Goal: Check status: Check status

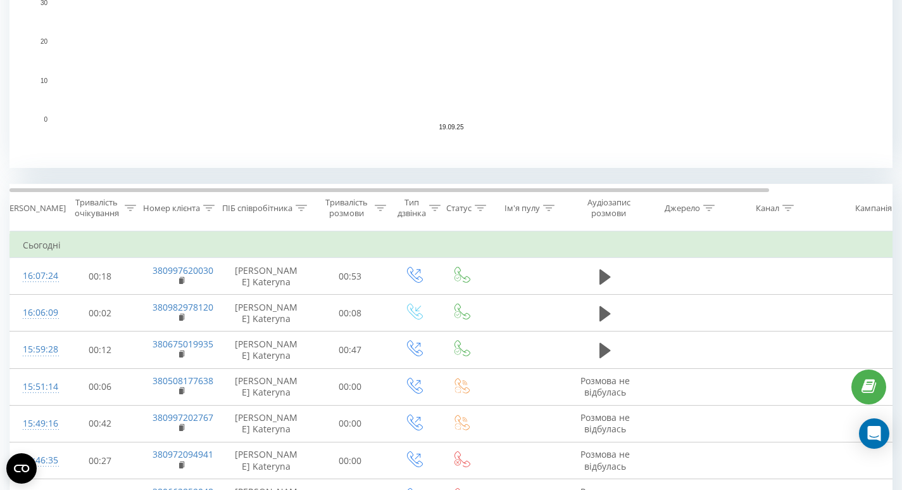
scroll to position [366, 0]
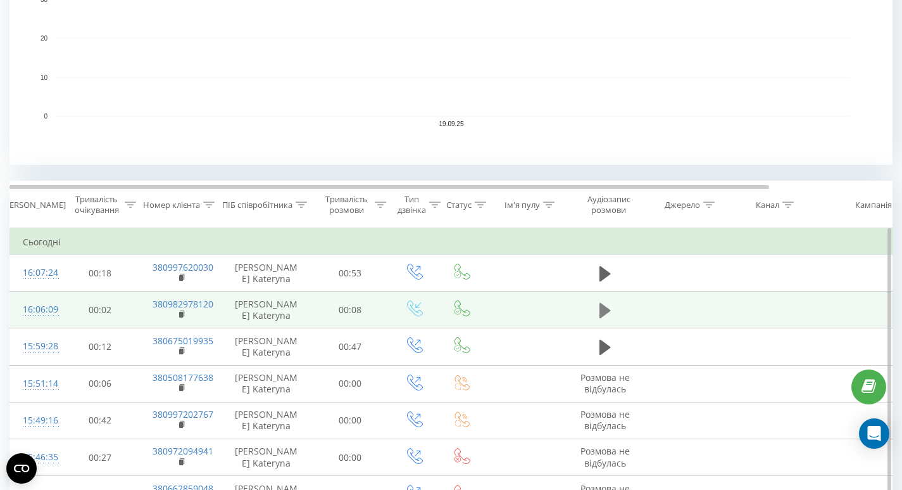
click at [604, 307] on icon at bounding box center [605, 310] width 11 height 15
